Goal: Information Seeking & Learning: Learn about a topic

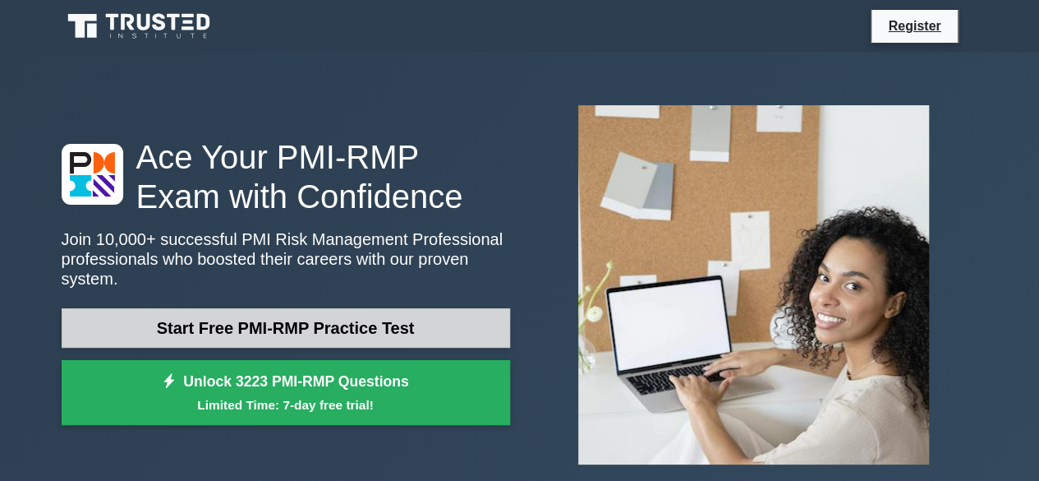
click at [322, 316] on link "Start Free PMI-RMP Practice Test" at bounding box center [286, 327] width 449 height 39
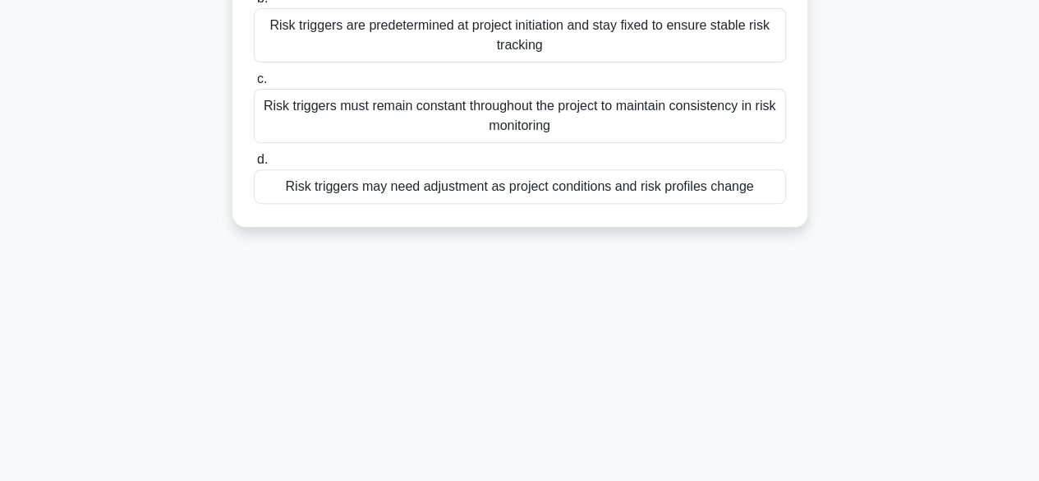
scroll to position [263, 0]
click at [554, 112] on div "Risk triggers must remain constant throughout the project to maintain consisten…" at bounding box center [520, 114] width 532 height 54
click at [254, 83] on input "c. Risk triggers must remain constant throughout the project to maintain consis…" at bounding box center [254, 77] width 0 height 11
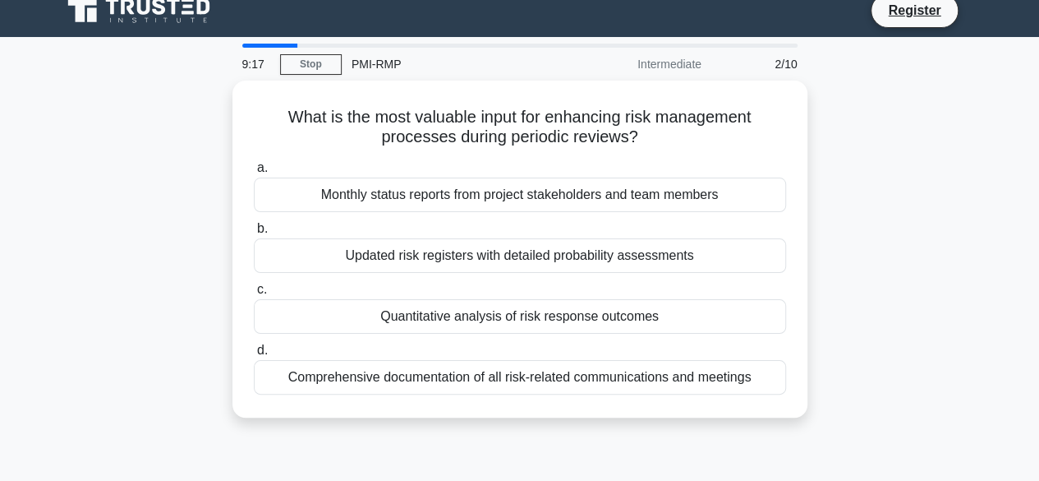
scroll to position [0, 0]
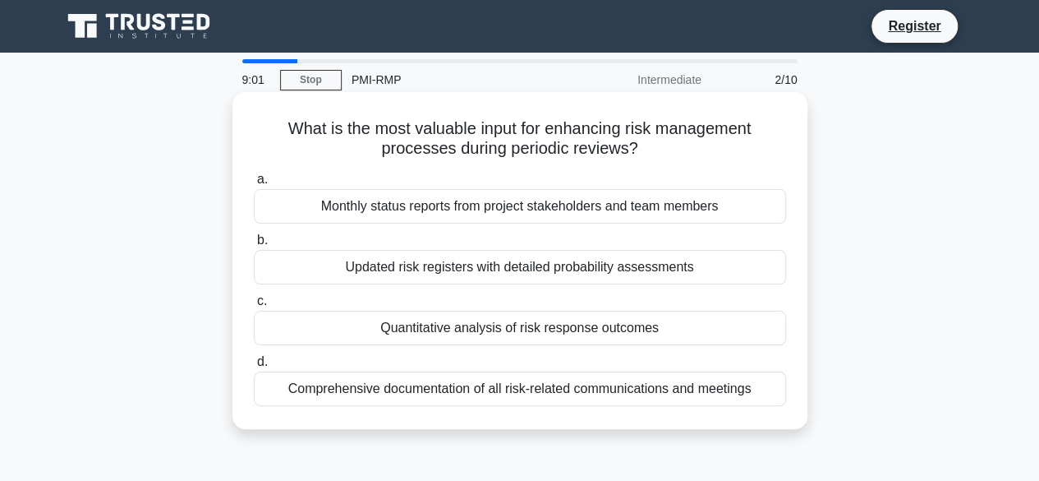
click at [504, 322] on div "Quantitative analysis of risk response outcomes" at bounding box center [520, 328] width 532 height 35
click at [254, 306] on input "c. Quantitative analysis of risk response outcomes" at bounding box center [254, 301] width 0 height 11
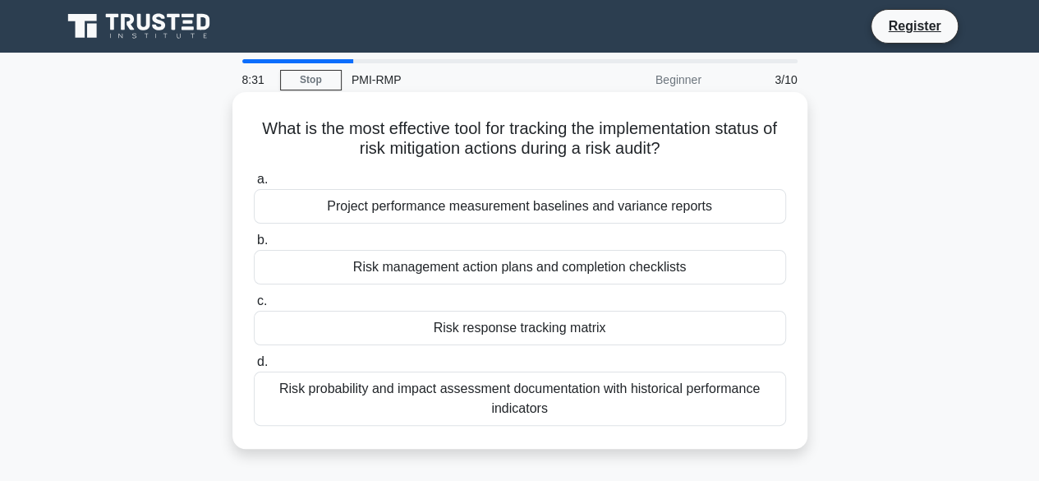
click at [513, 214] on div "Project performance measurement baselines and variance reports" at bounding box center [520, 206] width 532 height 35
click at [254, 185] on input "a. Project performance measurement baselines and variance reports" at bounding box center [254, 179] width 0 height 11
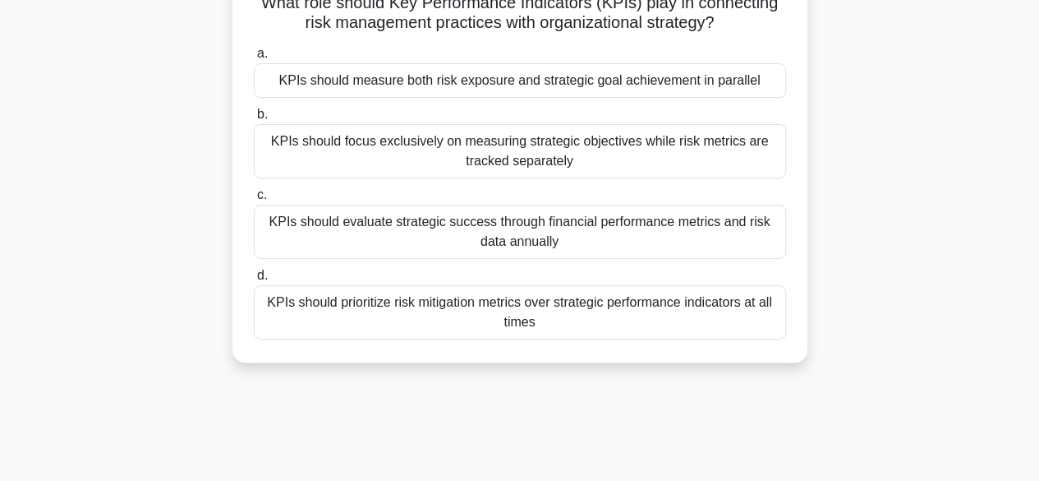
scroll to position [131, 0]
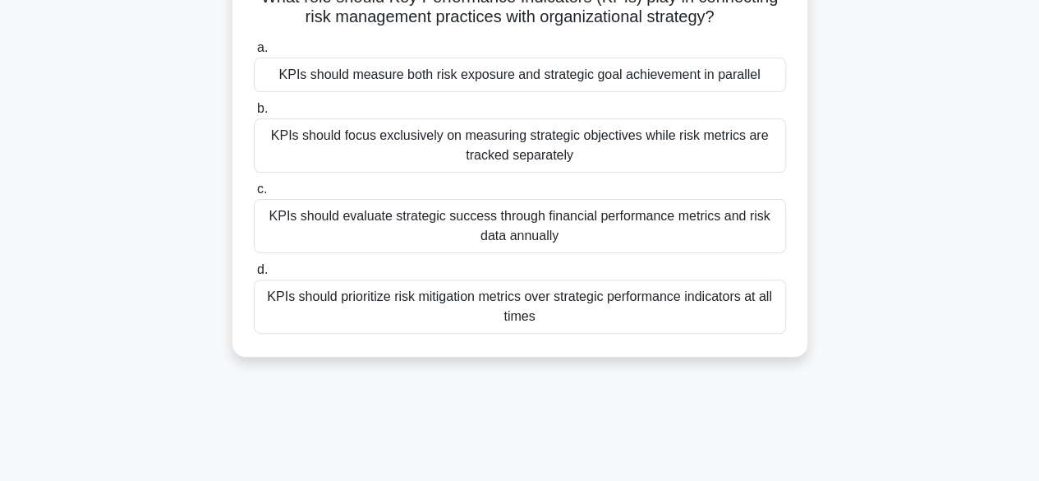
click at [533, 310] on div "KPIs should prioritize risk mitigation metrics over strategic performance indic…" at bounding box center [520, 306] width 532 height 54
click at [254, 275] on input "d. KPIs should prioritize risk mitigation metrics over strategic performance in…" at bounding box center [254, 270] width 0 height 11
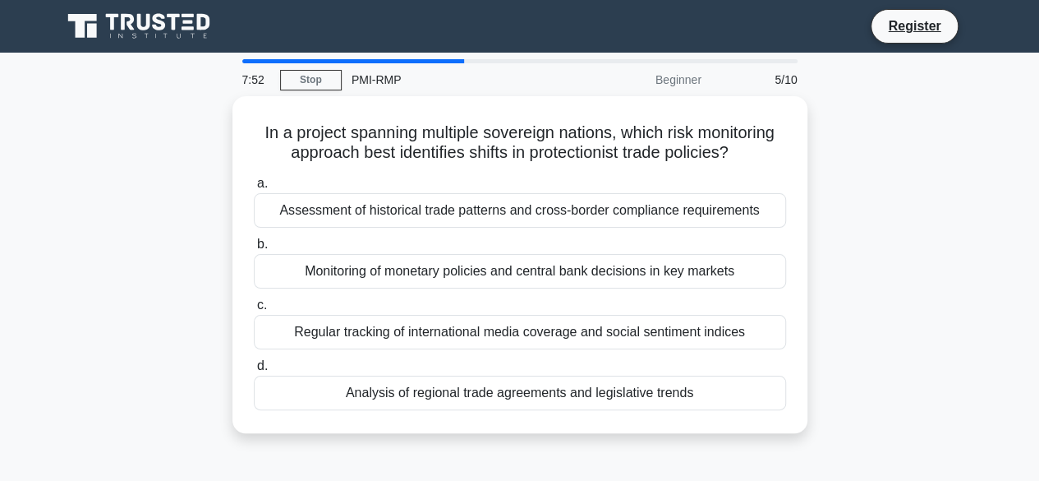
scroll to position [0, 0]
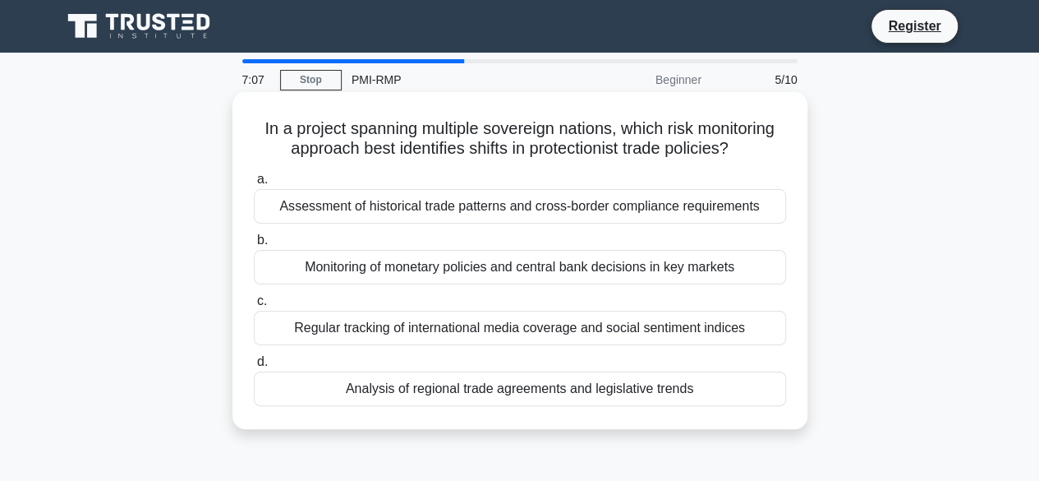
click at [453, 200] on div "Assessment of historical trade patterns and cross-border compliance requirements" at bounding box center [520, 206] width 532 height 35
click at [254, 185] on input "a. Assessment of historical trade patterns and cross-border compliance requirem…" at bounding box center [254, 179] width 0 height 11
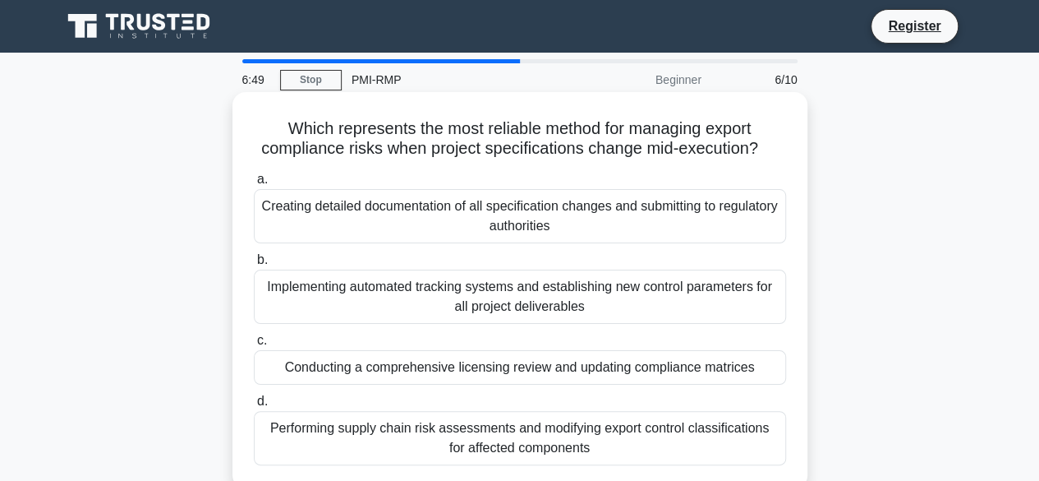
click at [565, 375] on div "Conducting a comprehensive licensing review and updating compliance matrices" at bounding box center [520, 367] width 532 height 35
click at [254, 346] on input "c. Conducting a comprehensive licensing review and updating compliance matrices" at bounding box center [254, 340] width 0 height 11
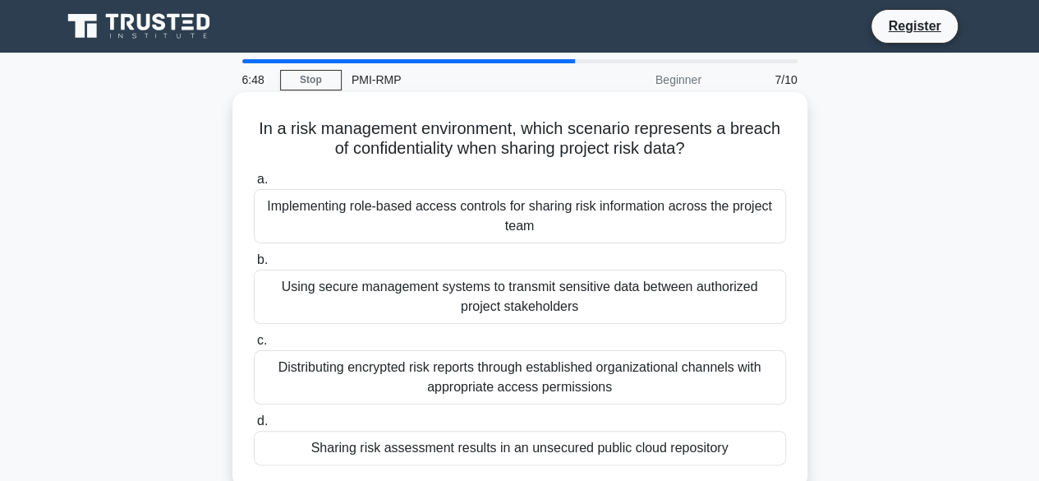
drag, startPoint x: 565, startPoint y: 375, endPoint x: 507, endPoint y: 305, distance: 91.6
click at [507, 305] on div "a. Implementing role-based access controls for sharing risk information across …" at bounding box center [520, 317] width 552 height 302
click at [507, 305] on div "Using secure management systems to transmit sensitive data between authorized p…" at bounding box center [520, 296] width 532 height 54
click at [254, 265] on input "b. Using secure management systems to transmit sensitive data between authorize…" at bounding box center [254, 260] width 0 height 11
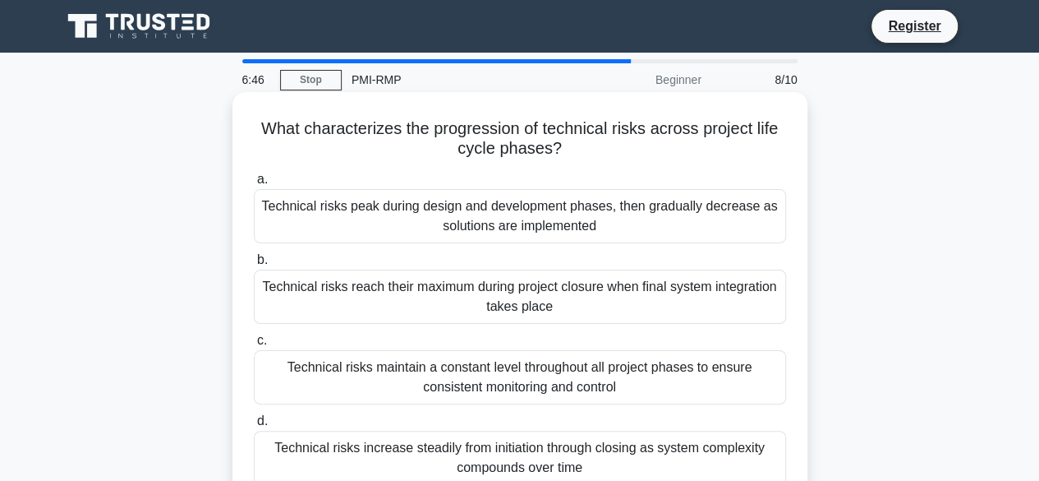
click at [491, 298] on div "Technical risks reach their maximum during project closure when final system in…" at bounding box center [520, 296] width 532 height 54
click at [254, 265] on input "b. Technical risks reach their maximum during project closure when final system…" at bounding box center [254, 260] width 0 height 11
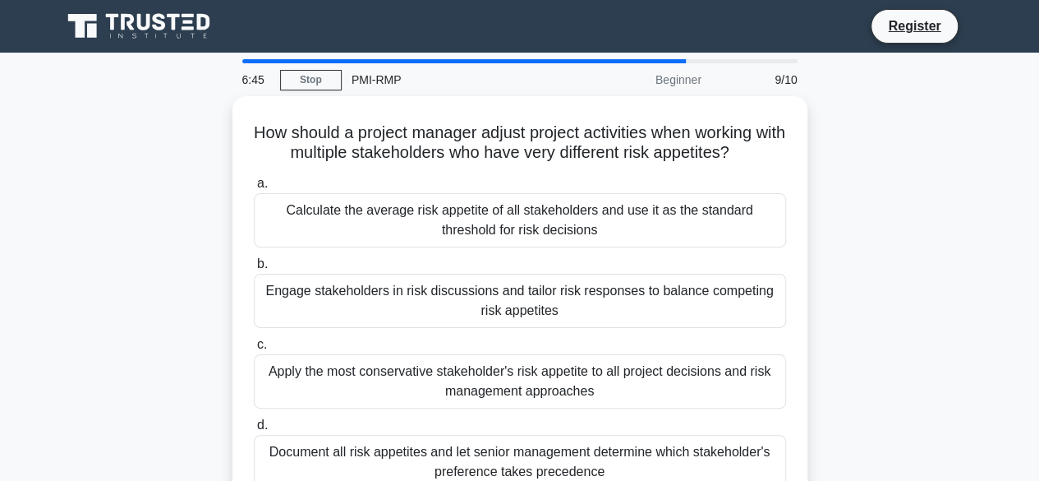
click at [491, 298] on div "Engage stakeholders in risk discussions and tailor risk responses to balance co…" at bounding box center [520, 301] width 532 height 54
click at [254, 269] on input "b. Engage stakeholders in risk discussions and tailor risk responses to balance…" at bounding box center [254, 264] width 0 height 11
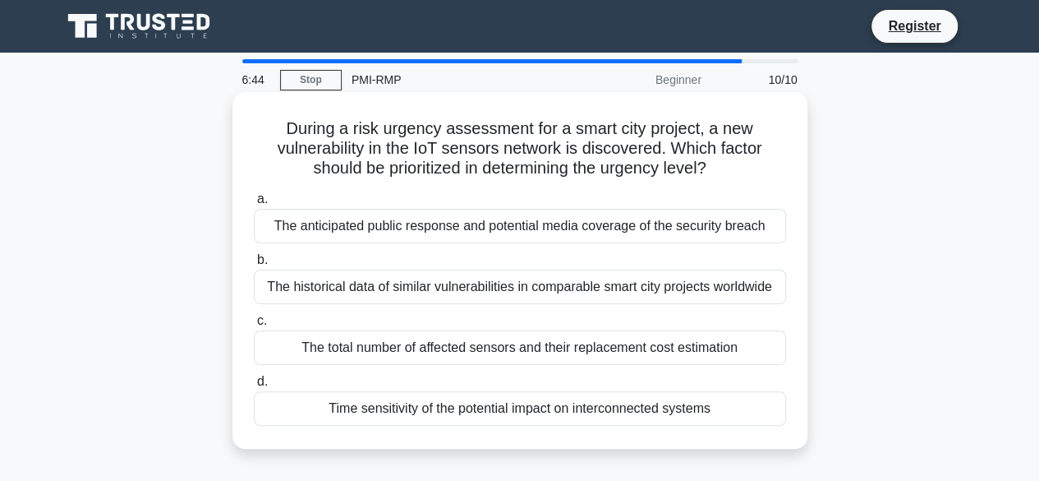
click at [462, 346] on div "The total number of affected sensors and their replacement cost estimation" at bounding box center [520, 347] width 532 height 35
click at [254, 326] on input "c. The total number of affected sensors and their replacement cost estimation" at bounding box center [254, 320] width 0 height 11
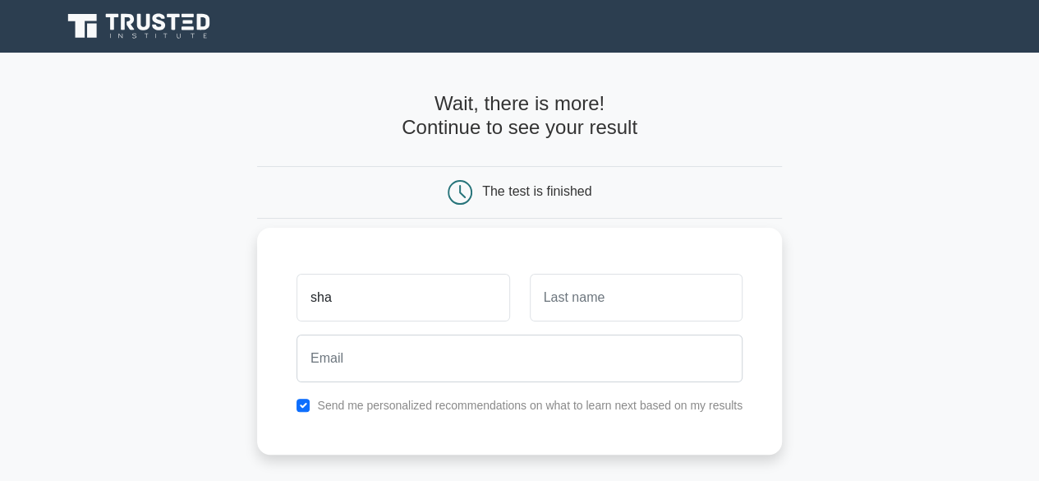
type input "Shasen"
click at [545, 314] on input "text" at bounding box center [636, 298] width 213 height 48
type input "Dape"
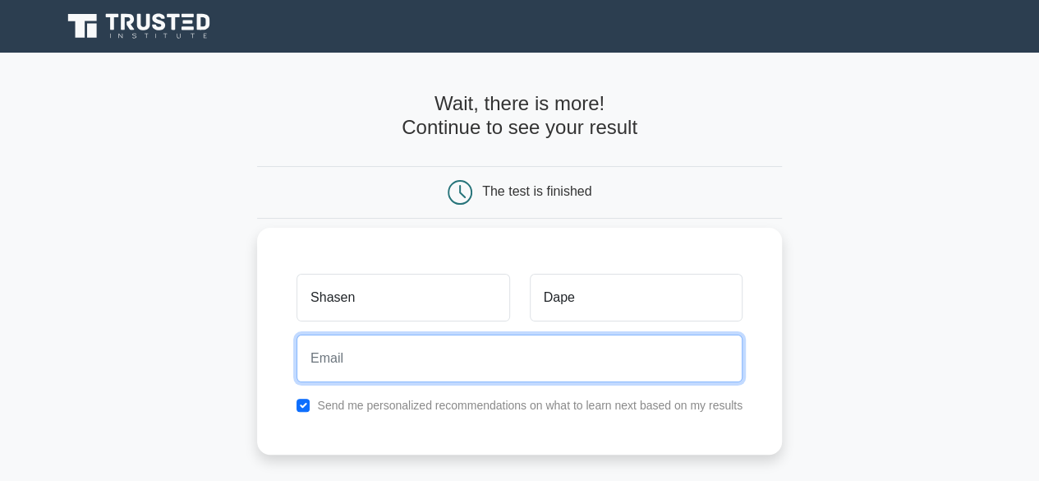
click at [442, 339] on input "email" at bounding box center [520, 358] width 446 height 48
type input "dapeshasen01@gmail.com"
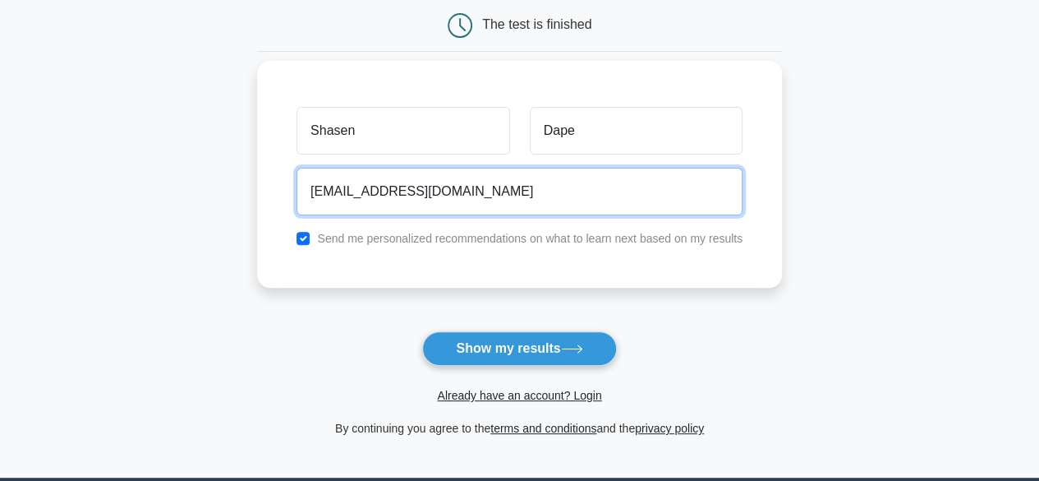
scroll to position [168, 0]
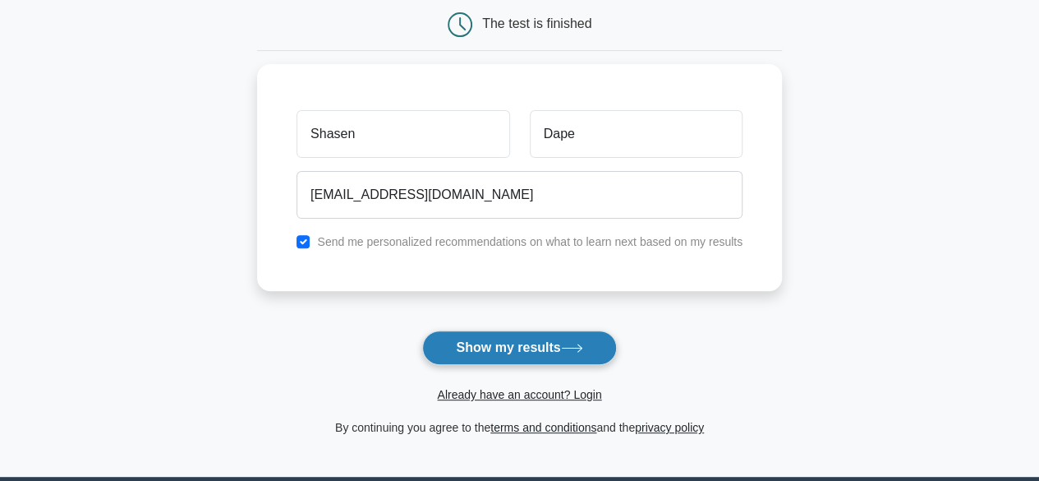
click at [533, 343] on button "Show my results" at bounding box center [519, 347] width 194 height 35
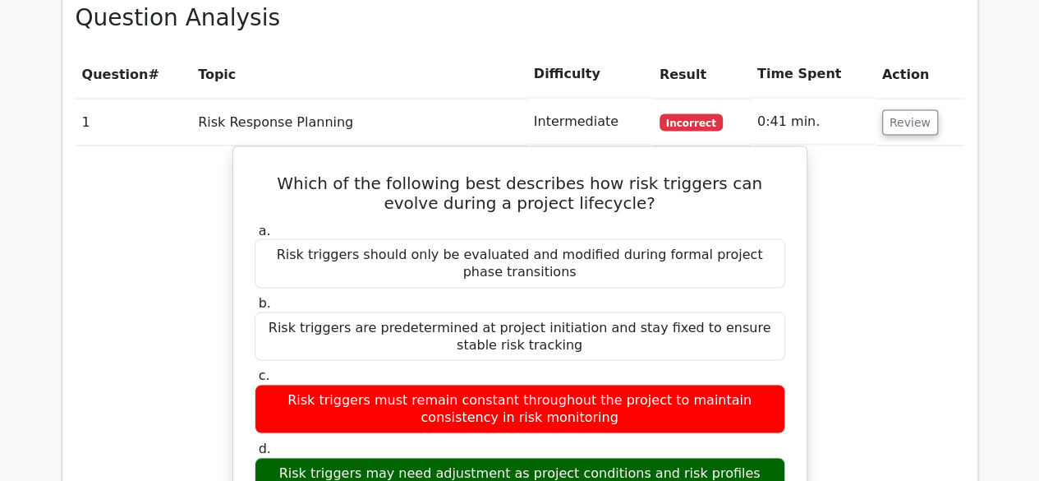
scroll to position [1482, 0]
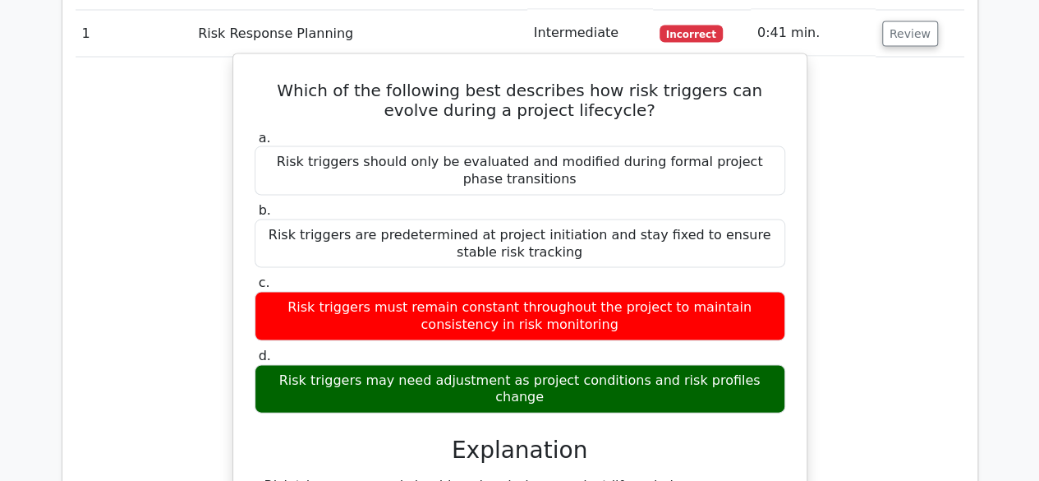
click at [742, 365] on div "Risk triggers may need adjustment as project conditions and risk profiles change" at bounding box center [520, 389] width 531 height 49
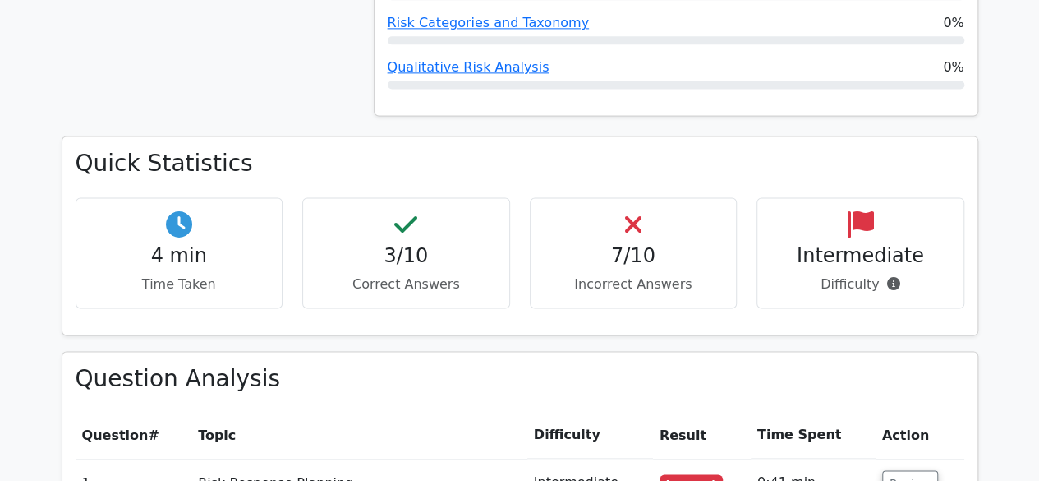
scroll to position [1110, 0]
